Goal: Task Accomplishment & Management: Use online tool/utility

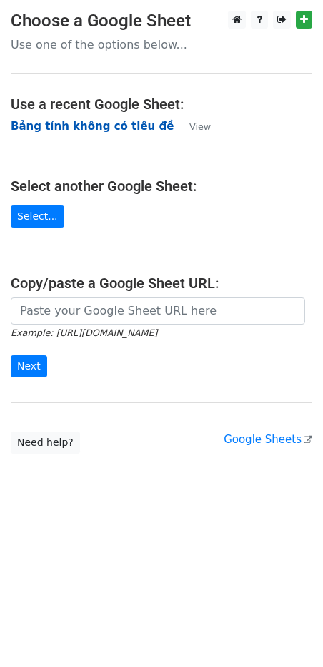
click at [66, 125] on strong "Bảng tính không có tiêu đề" at bounding box center [92, 126] width 163 height 13
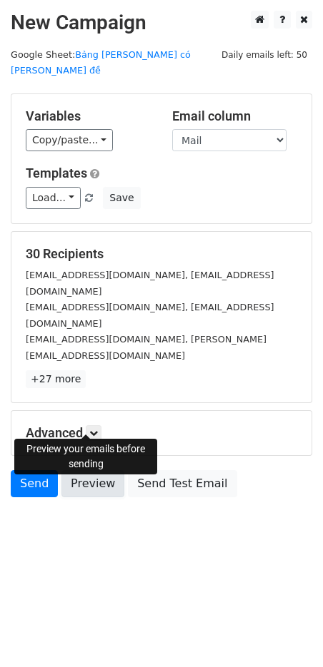
click at [74, 470] on link "Preview" at bounding box center [92, 483] width 63 height 27
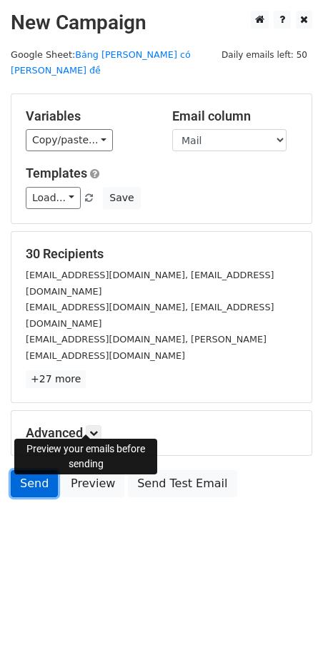
click at [21, 470] on link "Send" at bounding box center [34, 483] width 47 height 27
